Goal: Task Accomplishment & Management: Use online tool/utility

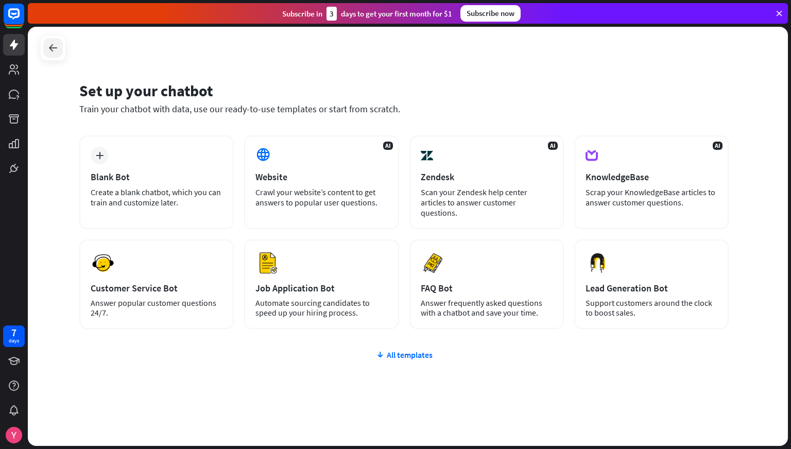
click at [52, 51] on icon at bounding box center [53, 48] width 12 height 12
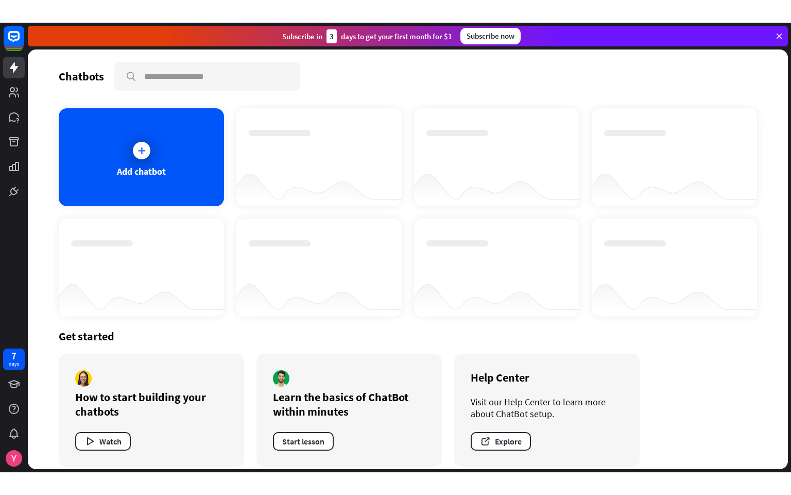
scroll to position [10, 0]
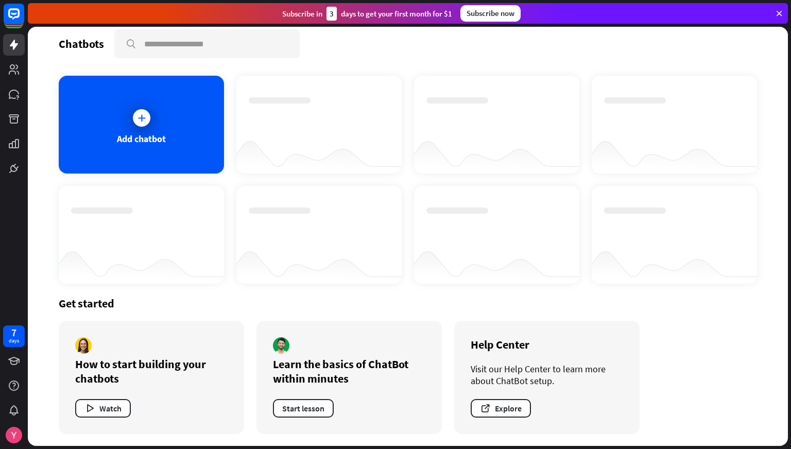
drag, startPoint x: 73, startPoint y: 361, endPoint x: 136, endPoint y: 382, distance: 66.3
click at [136, 382] on div "How to start building your chatbots Watch" at bounding box center [152, 377] width 186 height 113
click at [136, 382] on div "How to start building your chatbots" at bounding box center [151, 371] width 153 height 29
click at [112, 411] on button "Watch" at bounding box center [103, 408] width 56 height 19
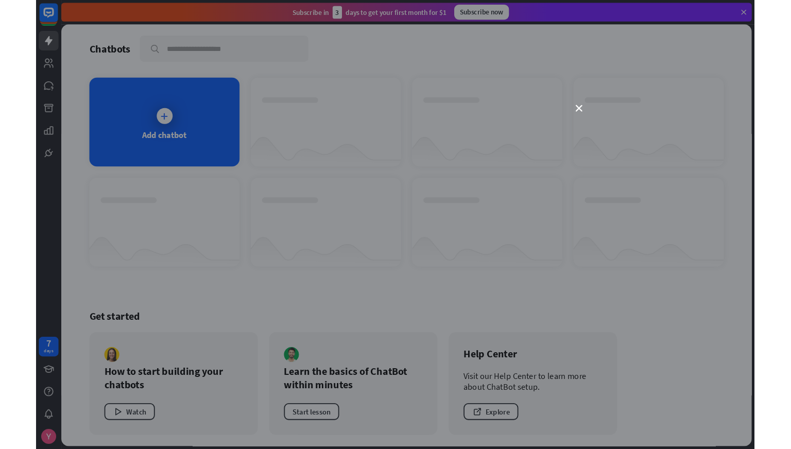
scroll to position [0, 0]
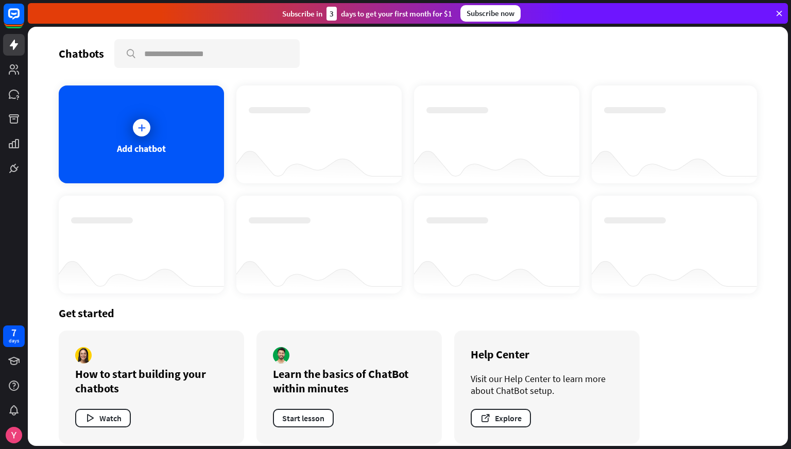
click at [591, 92] on div "close" at bounding box center [395, 224] width 791 height 449
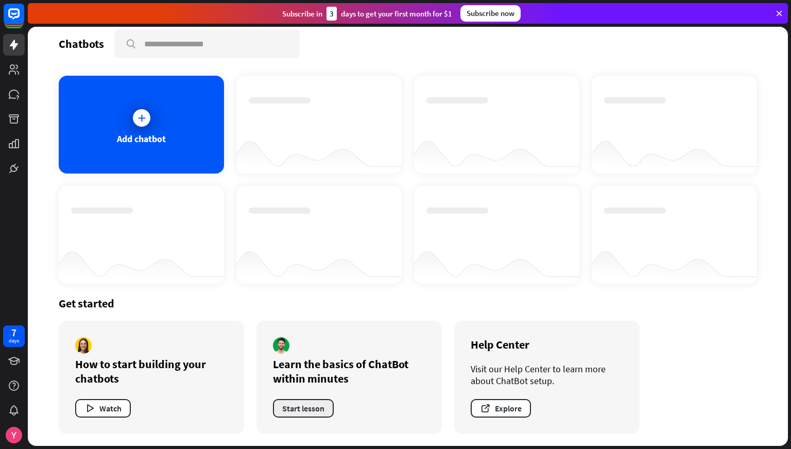
click at [303, 407] on button "Start lesson" at bounding box center [303, 408] width 61 height 19
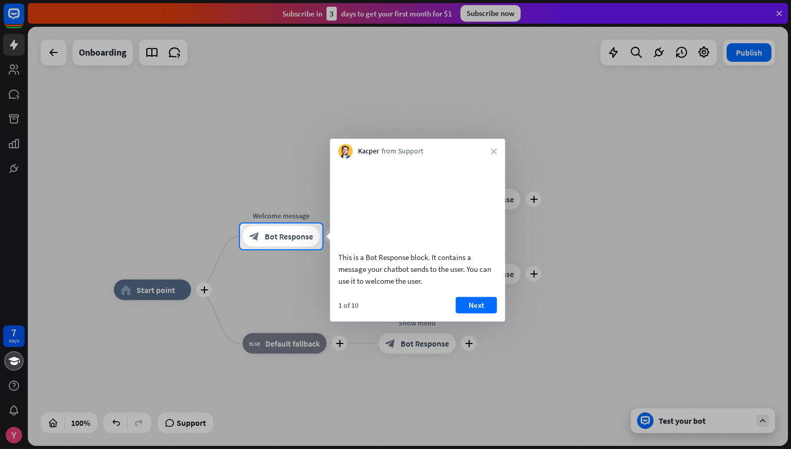
click at [361, 277] on div "This is a Bot Response block. It contains a message your chatbot sends to the u…" at bounding box center [418, 269] width 159 height 36
drag, startPoint x: 424, startPoint y: 297, endPoint x: 361, endPoint y: 279, distance: 65.3
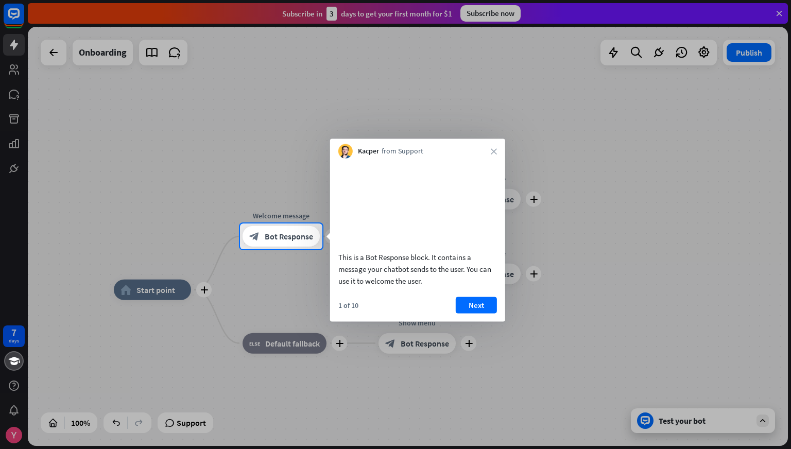
click at [361, 279] on div "This is a Bot Response block. It contains a message your chatbot sends to the u…" at bounding box center [418, 269] width 159 height 36
click at [495, 153] on icon "close" at bounding box center [494, 151] width 6 height 6
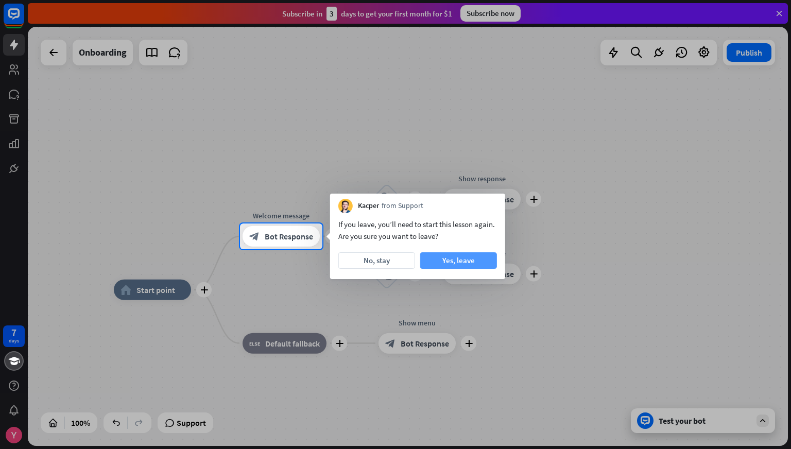
click at [443, 261] on button "Yes, leave" at bounding box center [458, 260] width 77 height 16
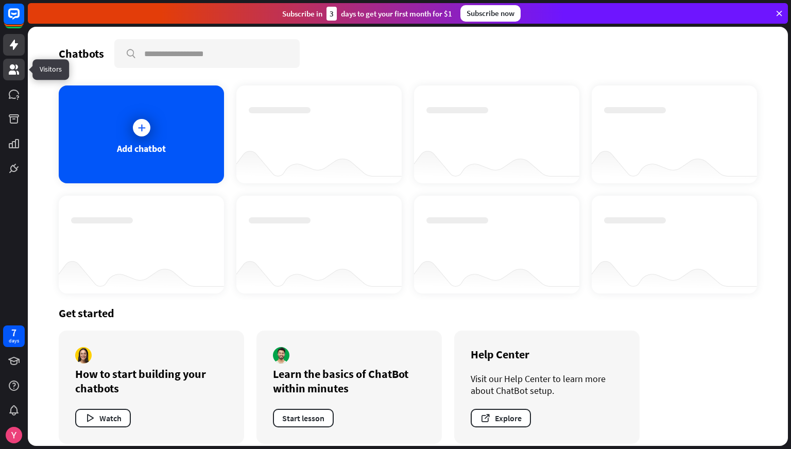
click at [17, 74] on icon at bounding box center [14, 69] width 10 height 10
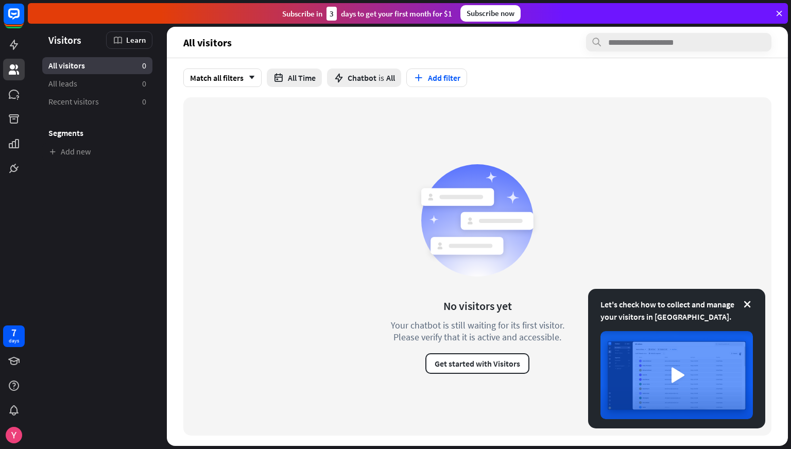
click at [753, 304] on div "Let's check how to collect and manage your visitors in [GEOGRAPHIC_DATA]." at bounding box center [677, 310] width 153 height 25
click at [744, 303] on icon at bounding box center [748, 304] width 10 height 10
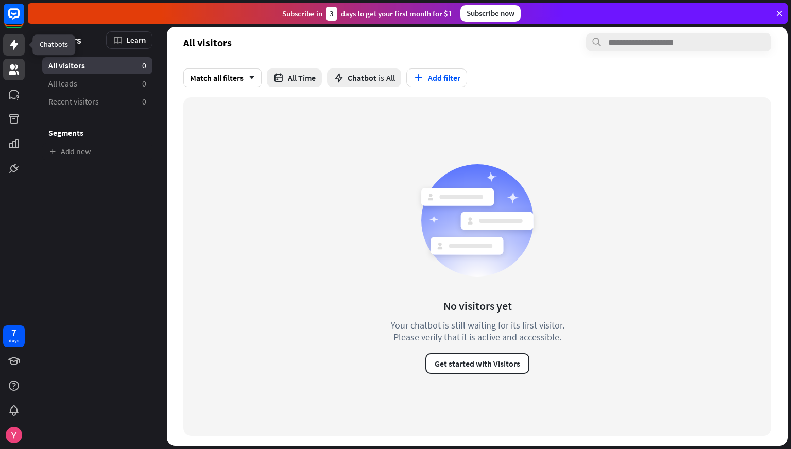
click at [14, 41] on icon at bounding box center [14, 45] width 8 height 10
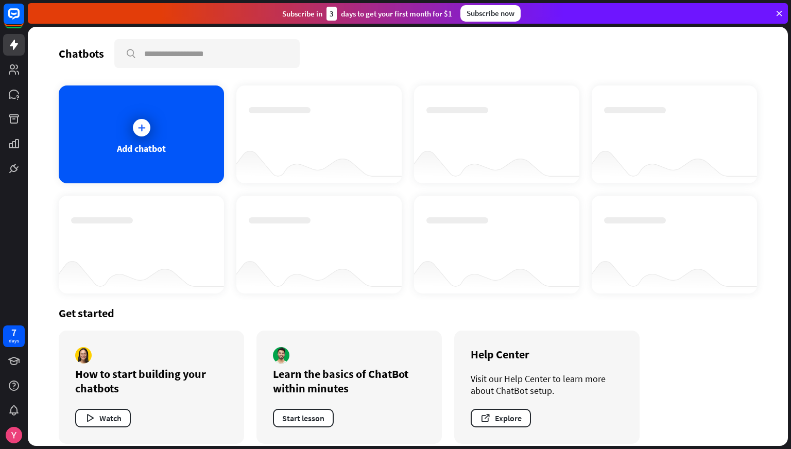
scroll to position [10, 0]
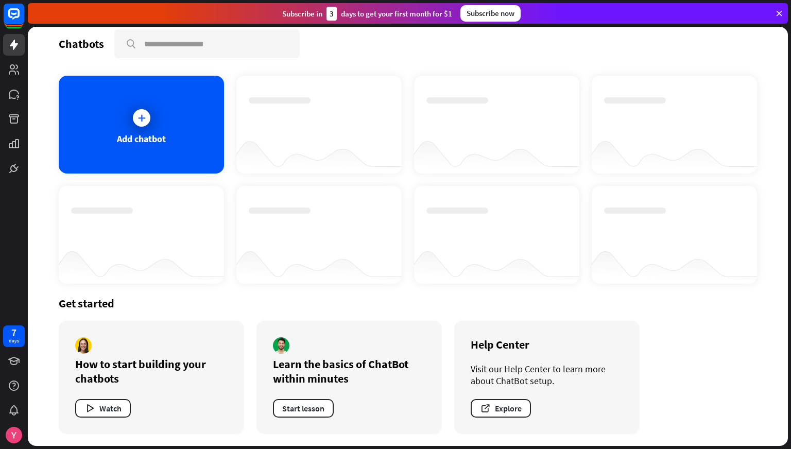
drag, startPoint x: 262, startPoint y: 105, endPoint x: 365, endPoint y: 263, distance: 188.8
click at [365, 263] on div "Add chatbot" at bounding box center [408, 180] width 699 height 208
click at [365, 263] on div at bounding box center [319, 264] width 165 height 40
click at [344, 367] on div "Learn the basics of ChatBot within minutes" at bounding box center [349, 371] width 153 height 29
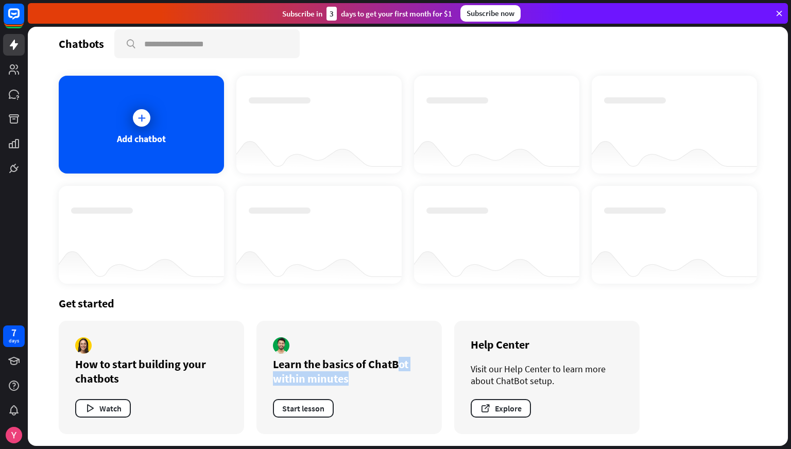
click at [344, 367] on div "Learn the basics of ChatBot within minutes" at bounding box center [349, 371] width 153 height 29
click at [350, 379] on div "Learn the basics of ChatBot within minutes" at bounding box center [349, 371] width 153 height 29
click at [503, 375] on div "Visit our Help Center to learn more about ChatBot setup." at bounding box center [547, 375] width 153 height 24
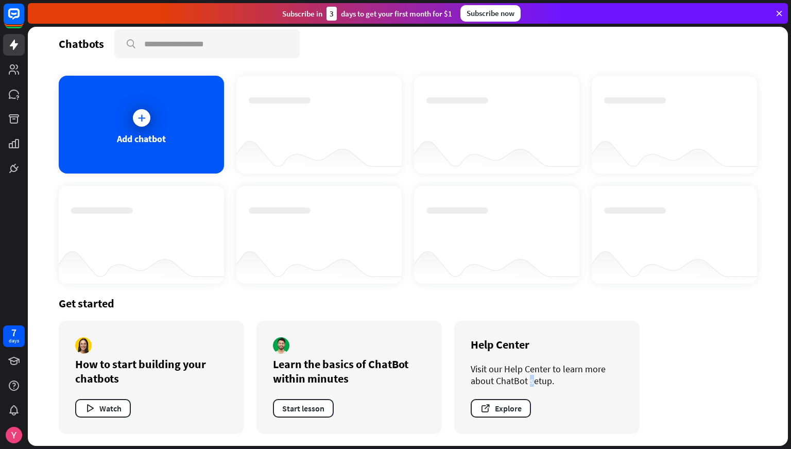
click at [503, 375] on div "Visit our Help Center to learn more about ChatBot setup." at bounding box center [547, 375] width 153 height 24
click at [561, 380] on div "Visit our Help Center to learn more about ChatBot setup." at bounding box center [547, 375] width 153 height 24
click at [147, 128] on div at bounding box center [142, 118] width 26 height 26
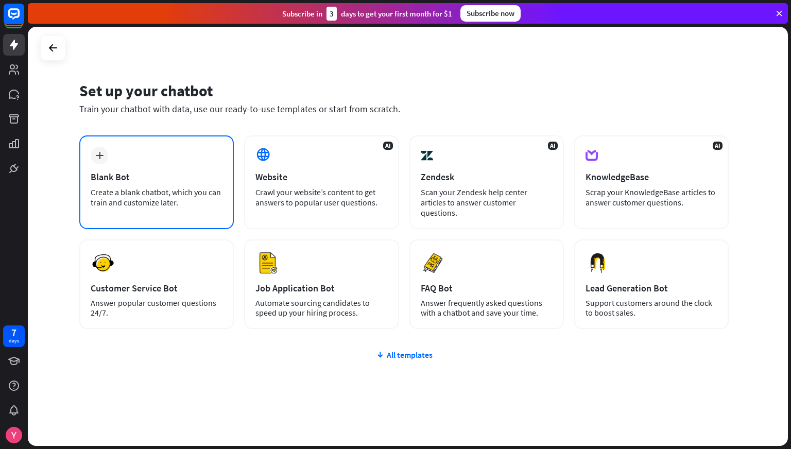
click at [179, 157] on div "plus Blank Bot Create a blank chatbot, which you can train and customize later." at bounding box center [156, 183] width 155 height 94
